Goal: Find contact information: Find contact information

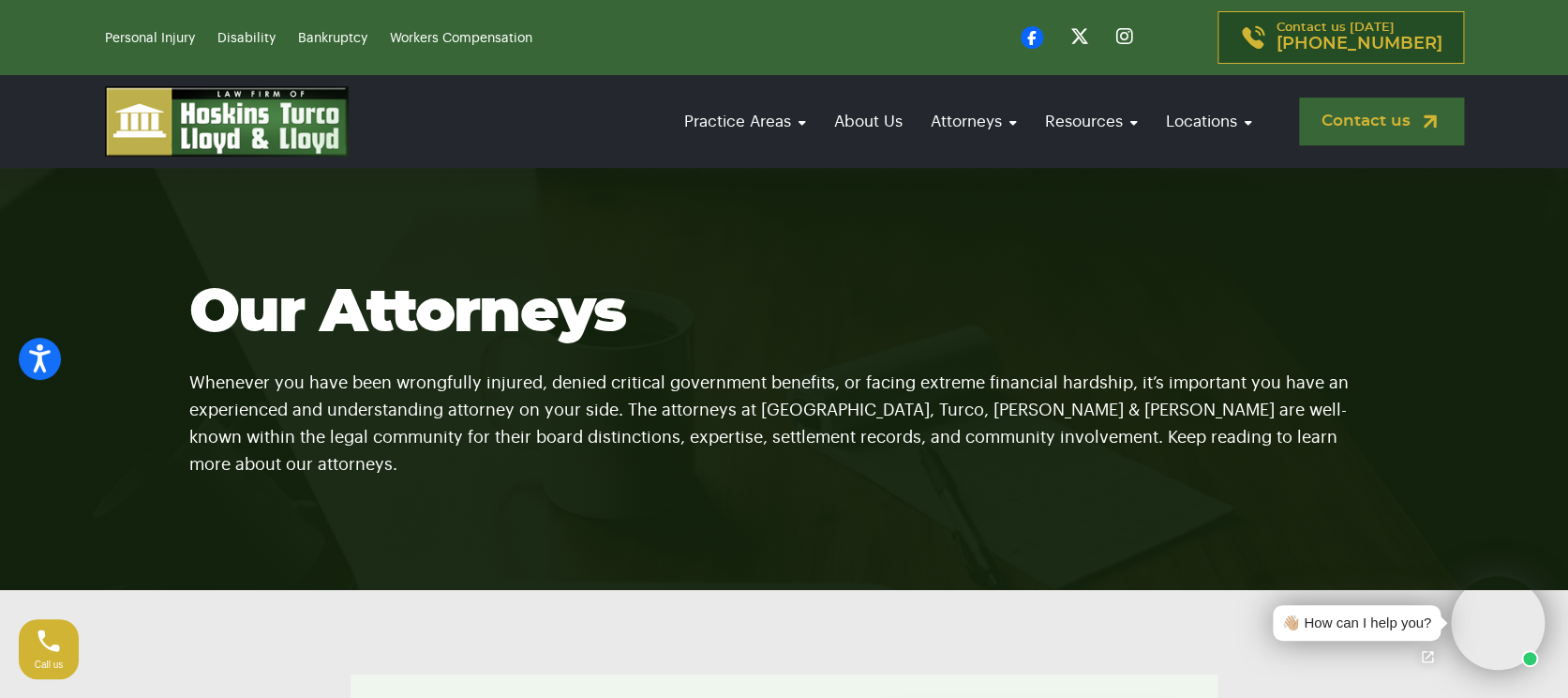
click at [1394, 116] on link "Contact us" at bounding box center [1381, 121] width 165 height 48
